Goal: Task Accomplishment & Management: Use online tool/utility

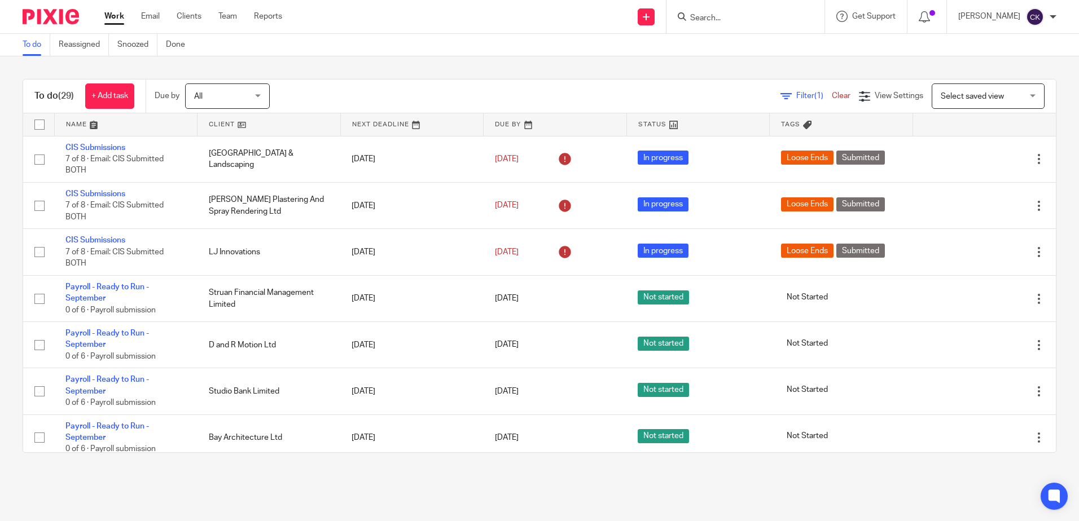
click at [117, 20] on link "Work" at bounding box center [114, 16] width 20 height 11
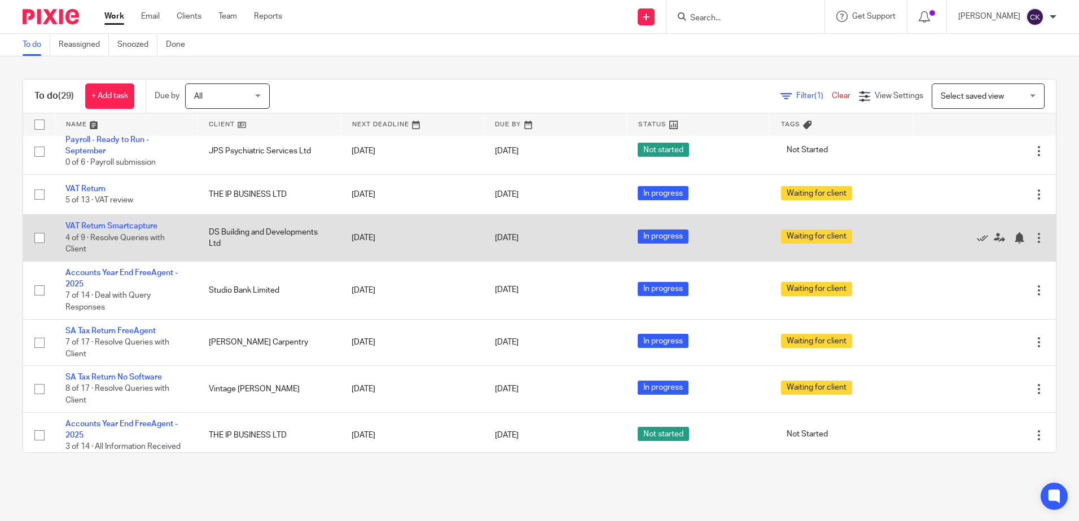
scroll to position [1035, 0]
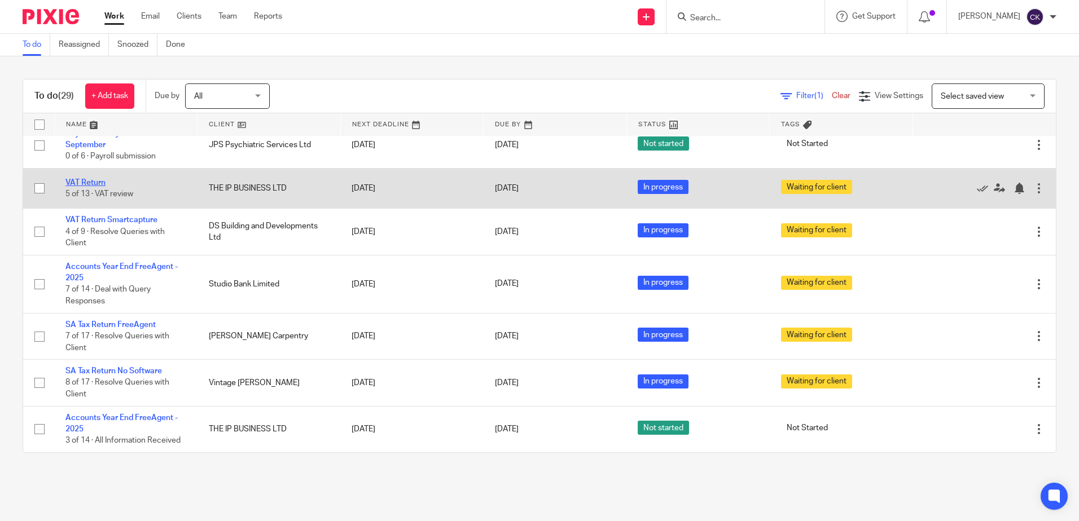
click at [83, 183] on link "VAT Return" at bounding box center [85, 183] width 40 height 8
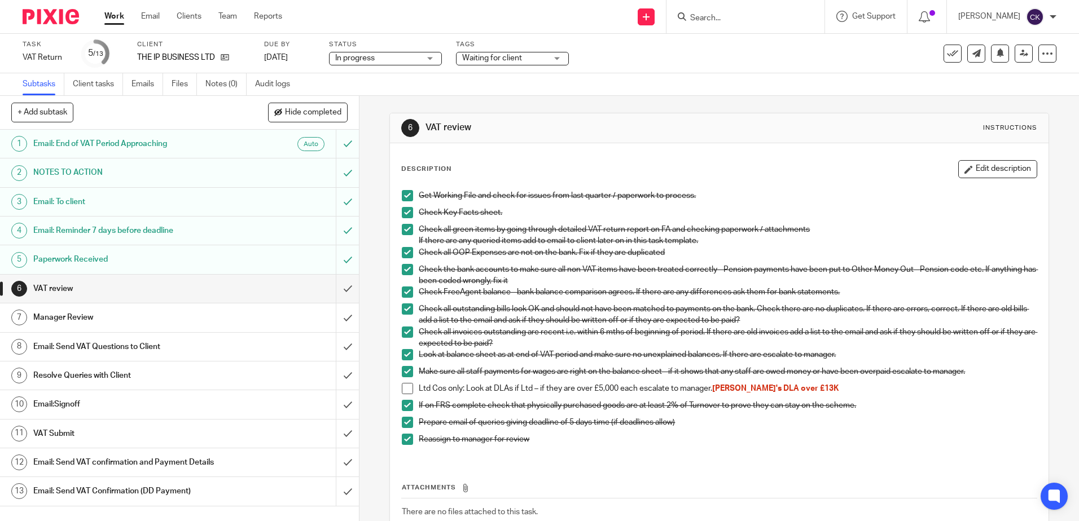
click at [56, 346] on h1 "Email: Send VAT Questions to Client" at bounding box center [130, 346] width 194 height 17
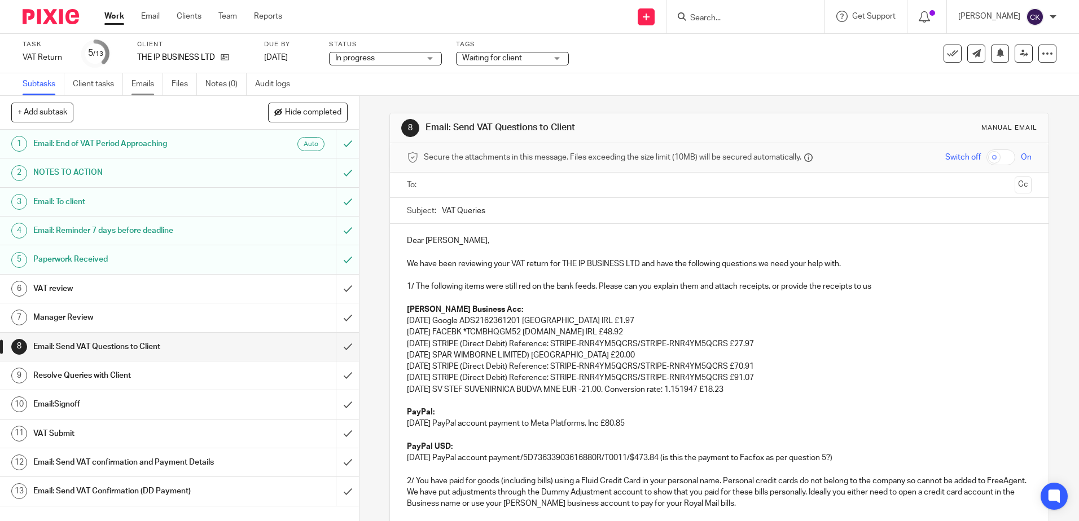
click at [143, 89] on link "Emails" at bounding box center [147, 84] width 32 height 22
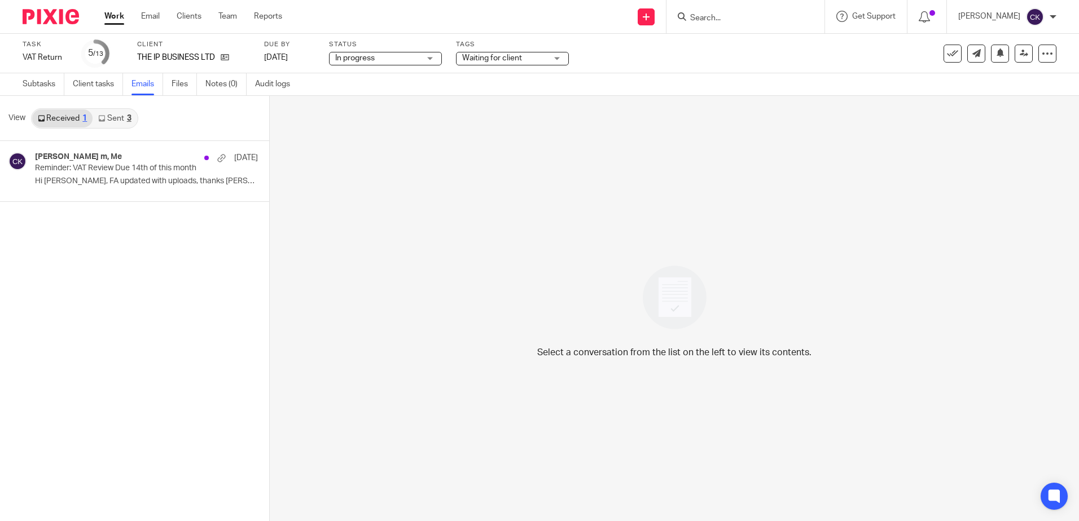
click at [117, 120] on link "Sent 3" at bounding box center [115, 118] width 44 height 18
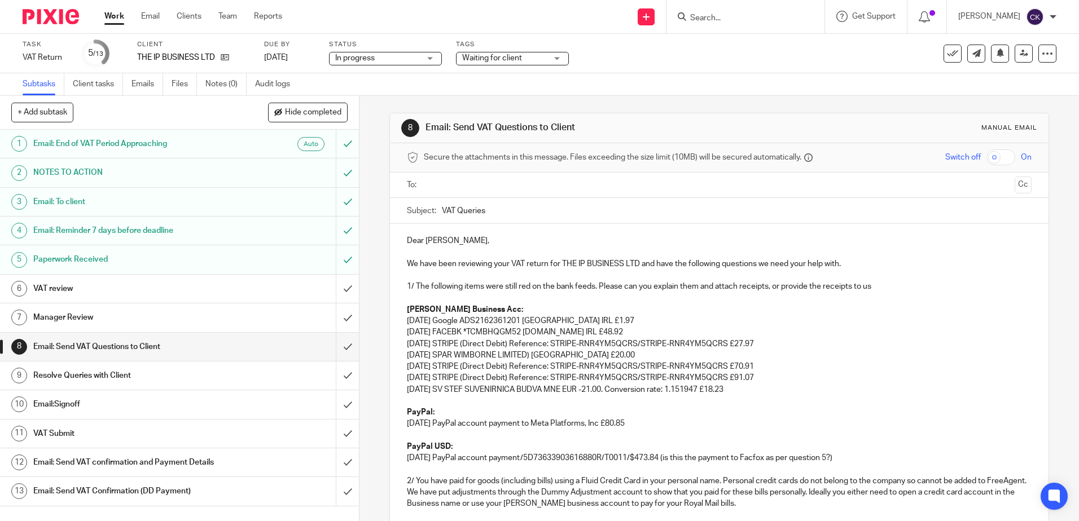
click at [441, 186] on input "text" at bounding box center [719, 185] width 582 height 13
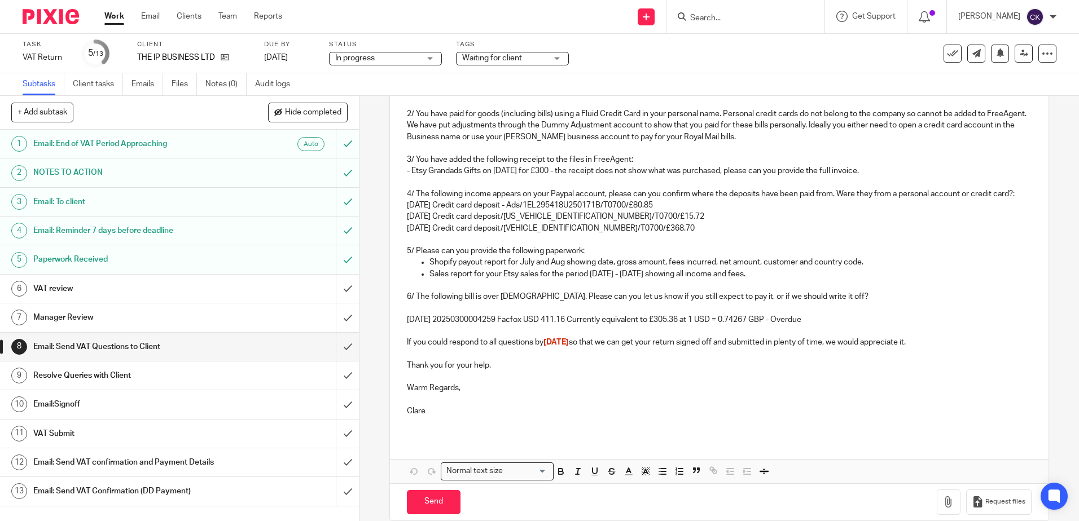
scroll to position [386, 0]
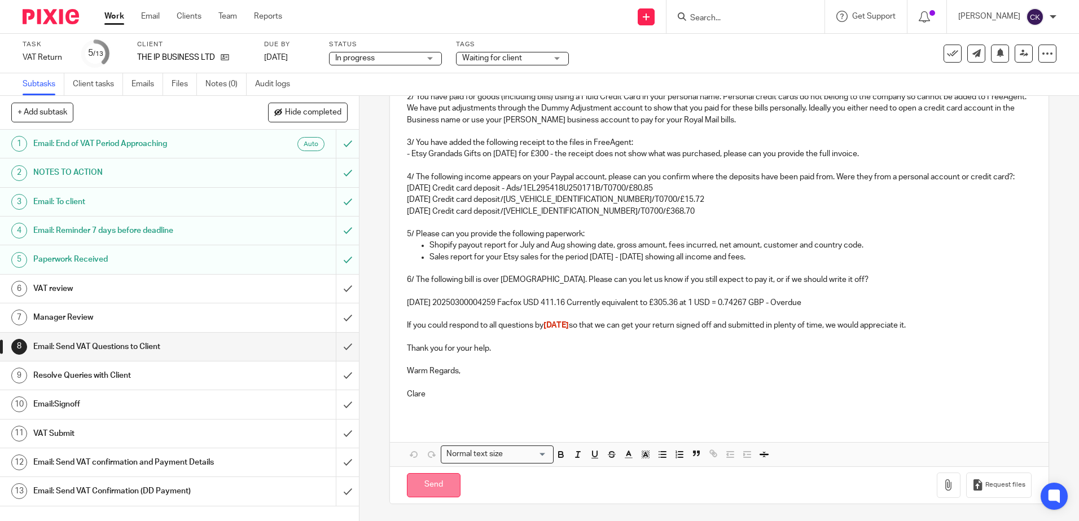
click at [431, 490] on input "Send" at bounding box center [434, 485] width 54 height 24
type input "Sent"
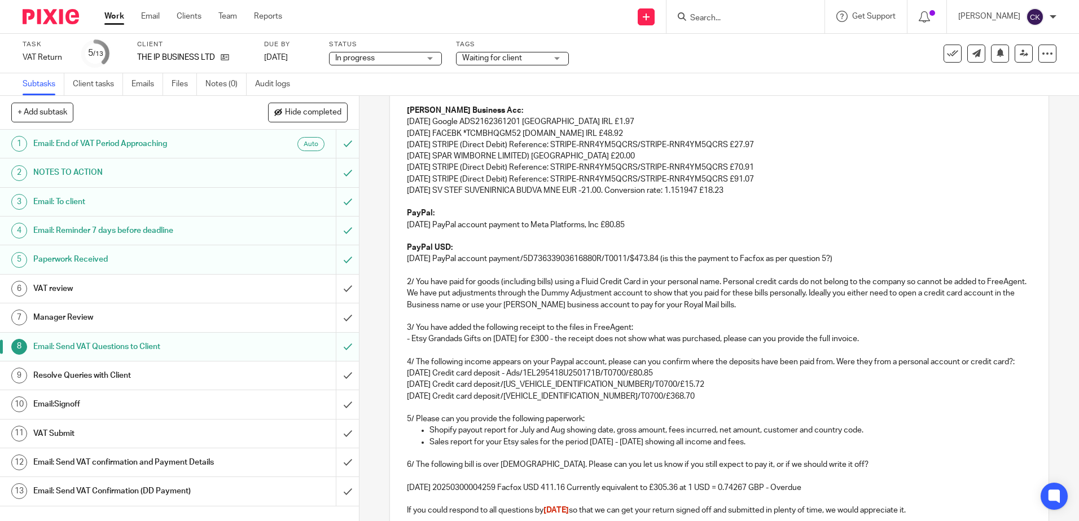
scroll to position [0, 0]
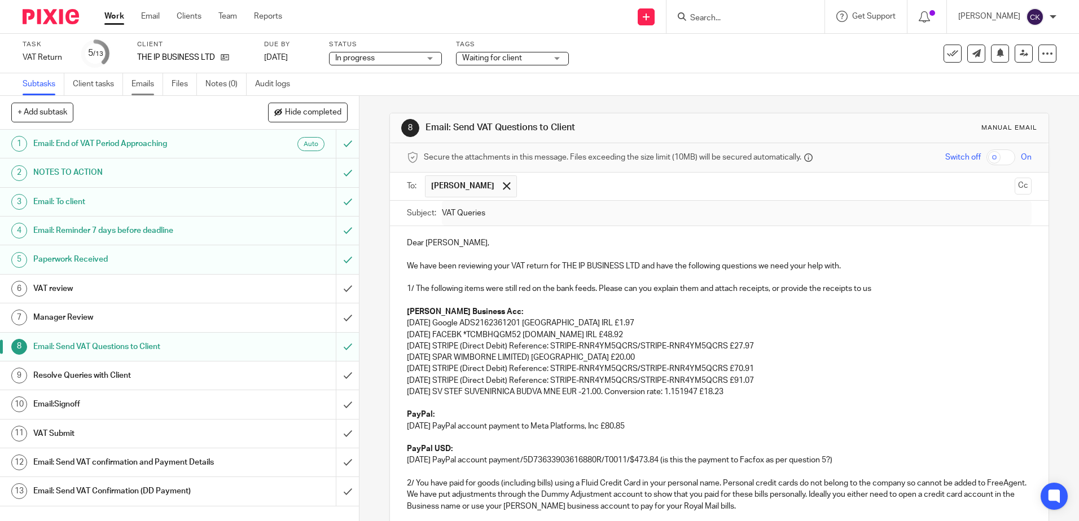
click at [147, 89] on link "Emails" at bounding box center [147, 84] width 32 height 22
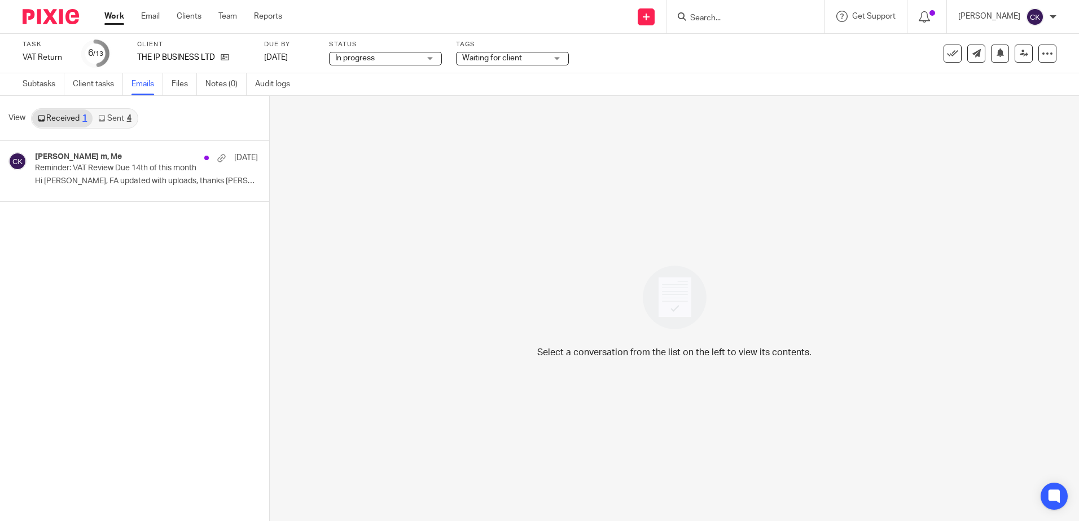
click at [117, 15] on link "Work" at bounding box center [114, 16] width 20 height 11
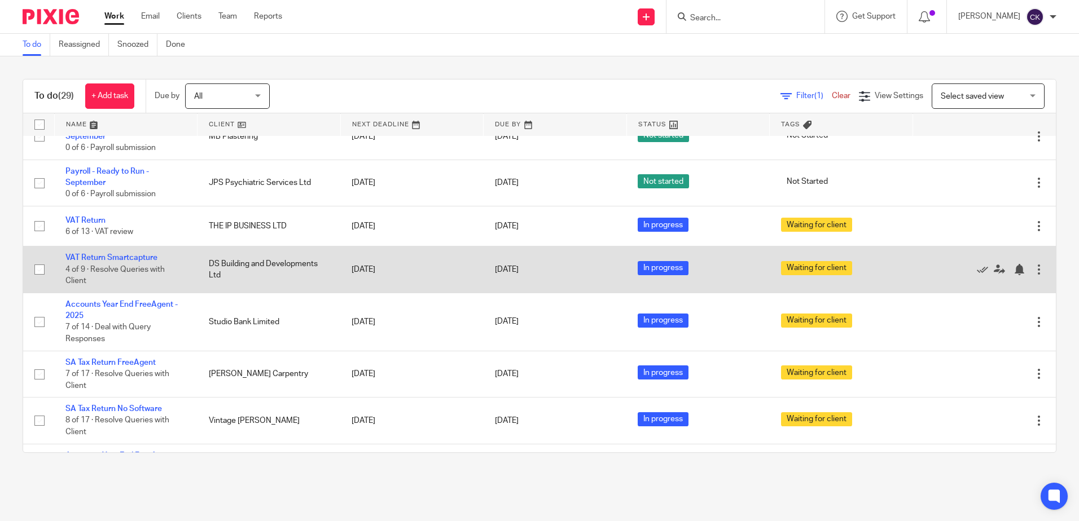
scroll to position [978, 0]
